Goal: Information Seeking & Learning: Learn about a topic

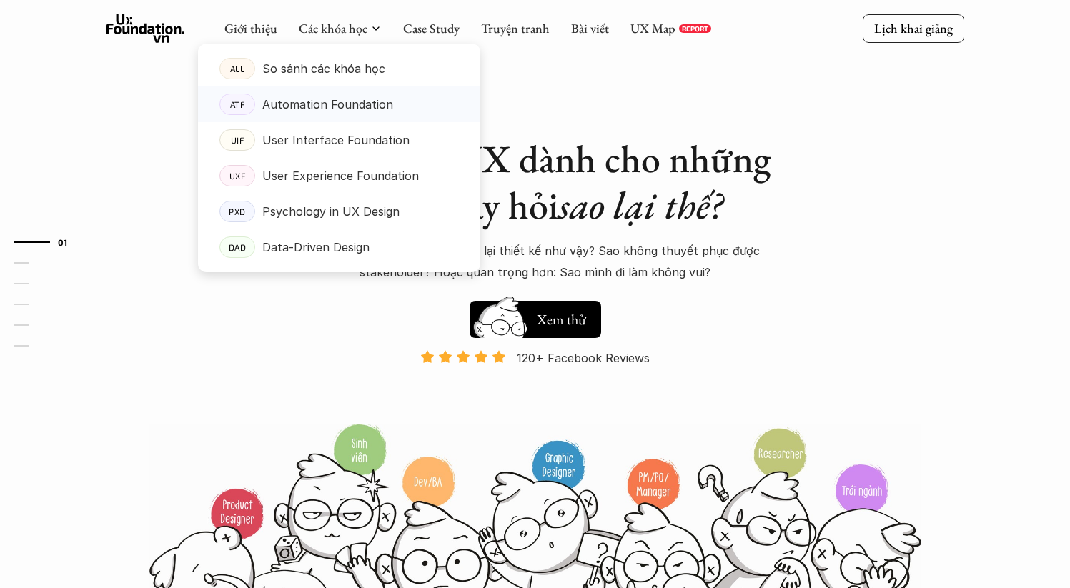
click at [352, 104] on p "Automation Foundation" at bounding box center [327, 104] width 131 height 21
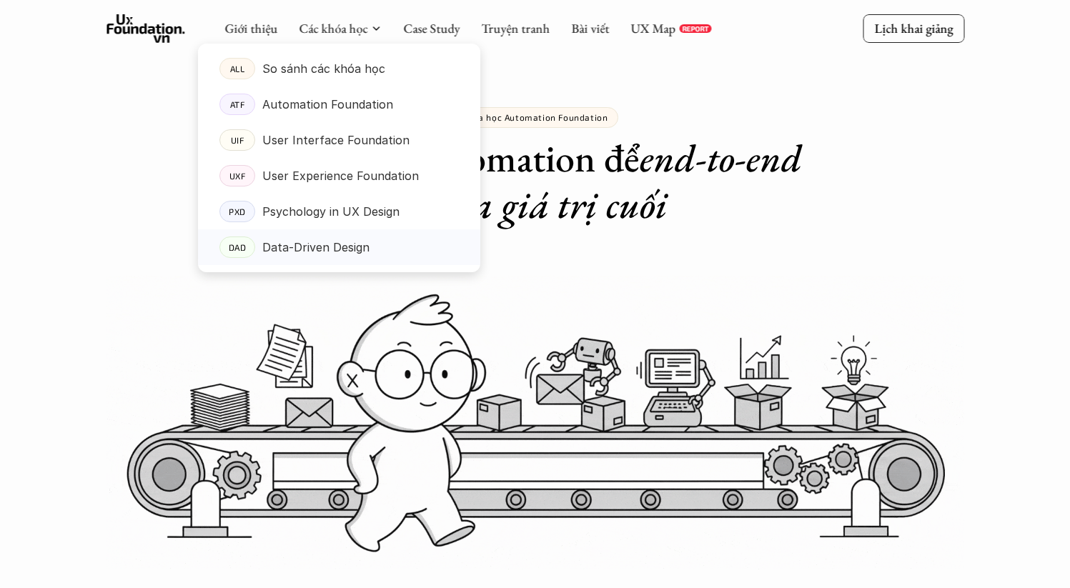
click at [364, 236] on link "DAD Data-Driven Design" at bounding box center [339, 248] width 282 height 36
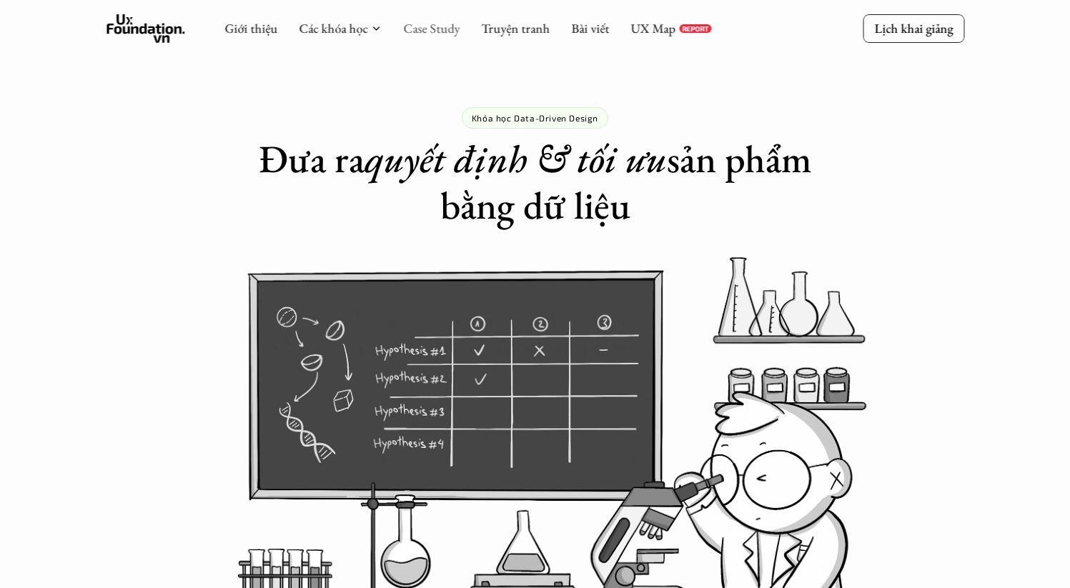
click at [438, 28] on link "Case Study" at bounding box center [431, 28] width 56 height 16
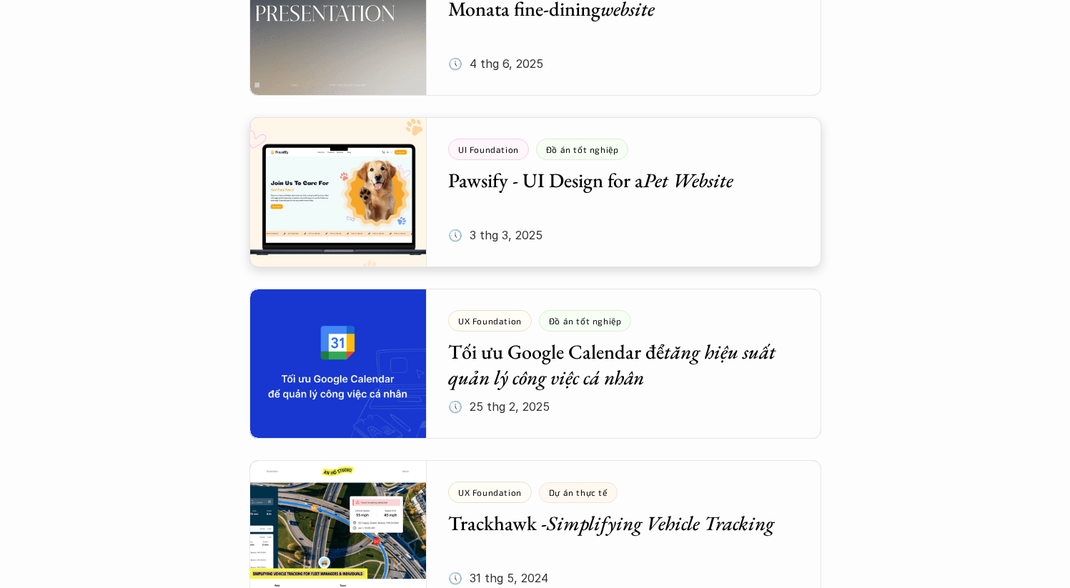
scroll to position [749, 0]
